Goal: Task Accomplishment & Management: Manage account settings

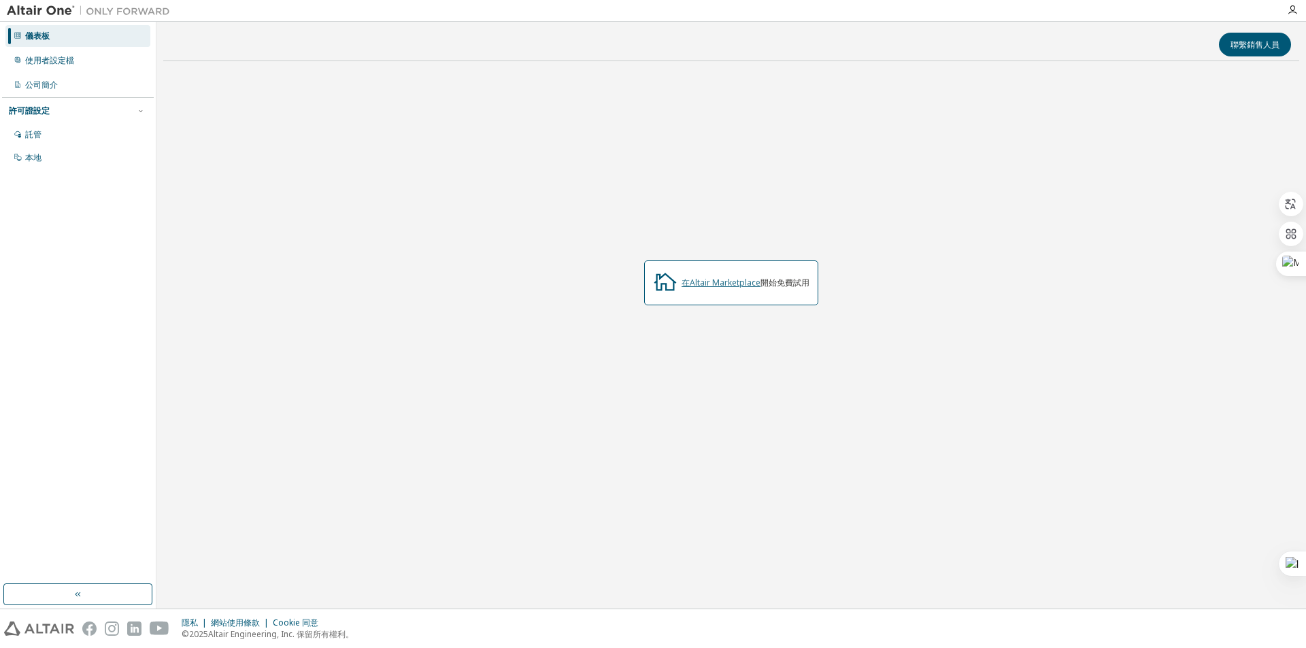
click at [729, 287] on font "在Altair Marketplace" at bounding box center [721, 283] width 79 height 12
click at [77, 64] on div "使用者設定檔" at bounding box center [77, 61] width 145 height 22
